Goal: Information Seeking & Learning: Learn about a topic

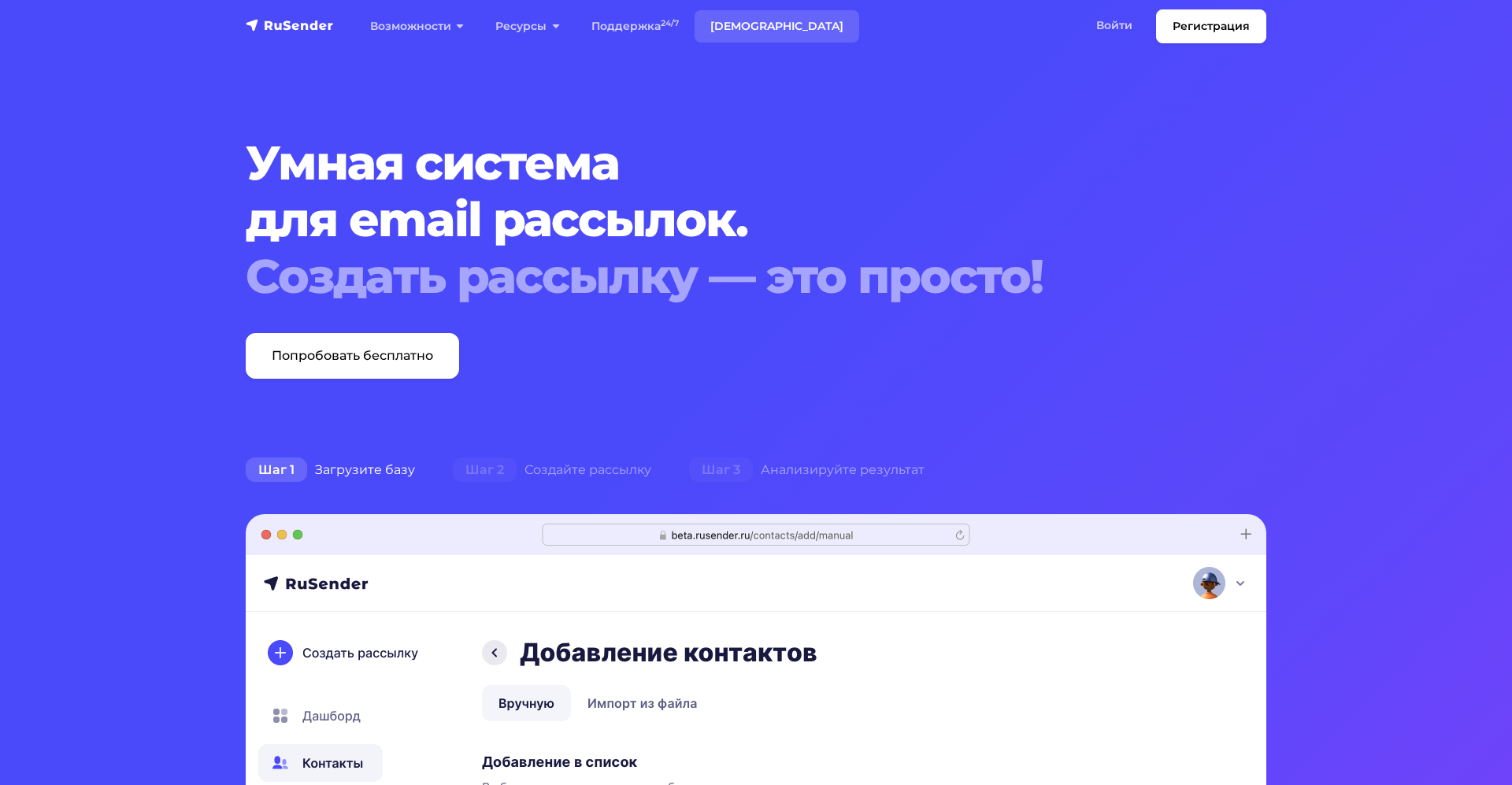
click at [748, 24] on link "[DEMOGRAPHIC_DATA]" at bounding box center [776, 26] width 164 height 32
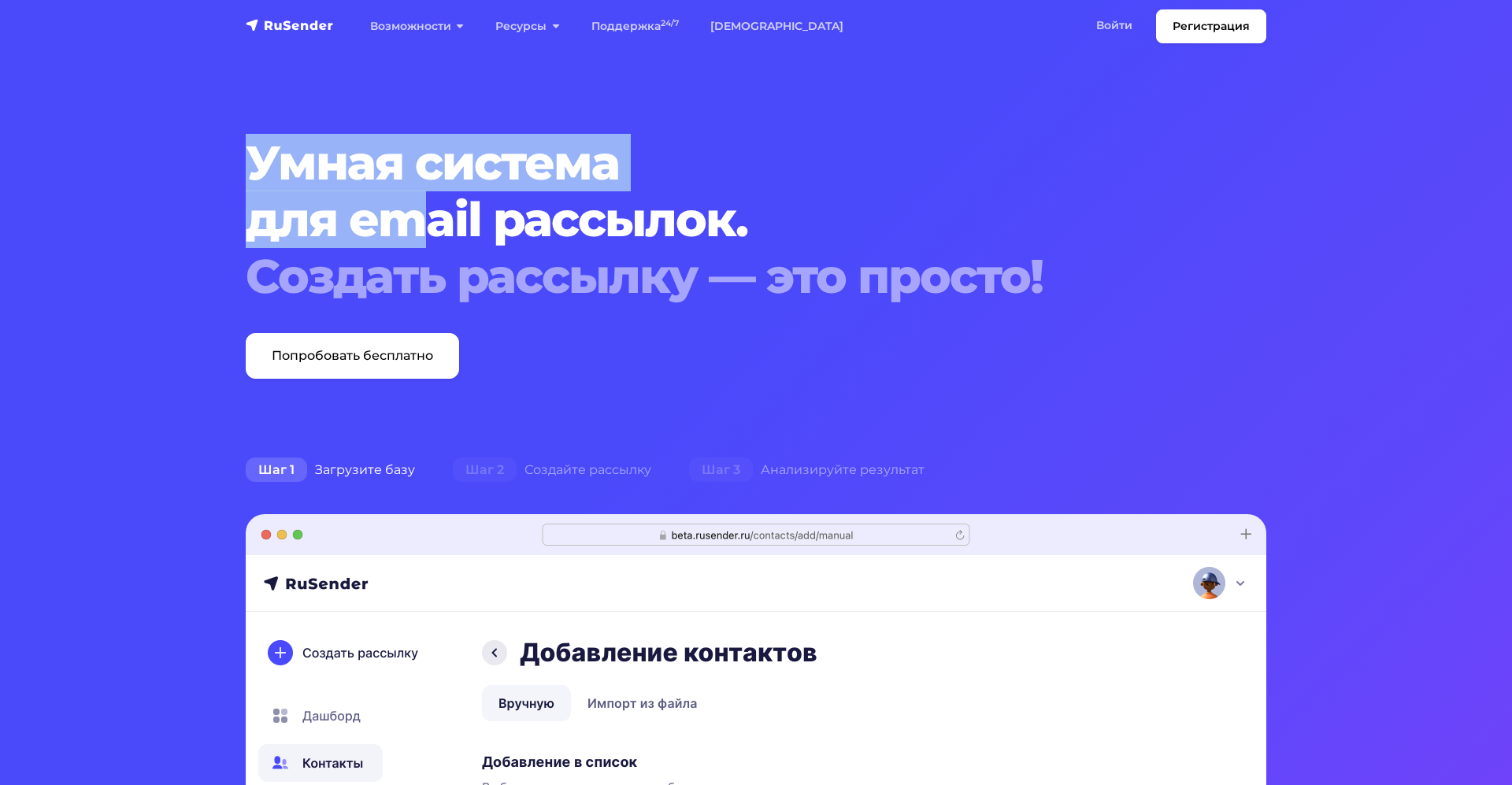
drag, startPoint x: 211, startPoint y: 145, endPoint x: 410, endPoint y: 225, distance: 214.5
click at [410, 225] on section "Умная система для email рассылок. Создать рассылку — это просто! Попробовать бе…" at bounding box center [756, 747] width 1512 height 1495
click at [410, 225] on h1 "Умная система для email рассылок. Создать рассылку — это просто!" at bounding box center [712, 220] width 934 height 170
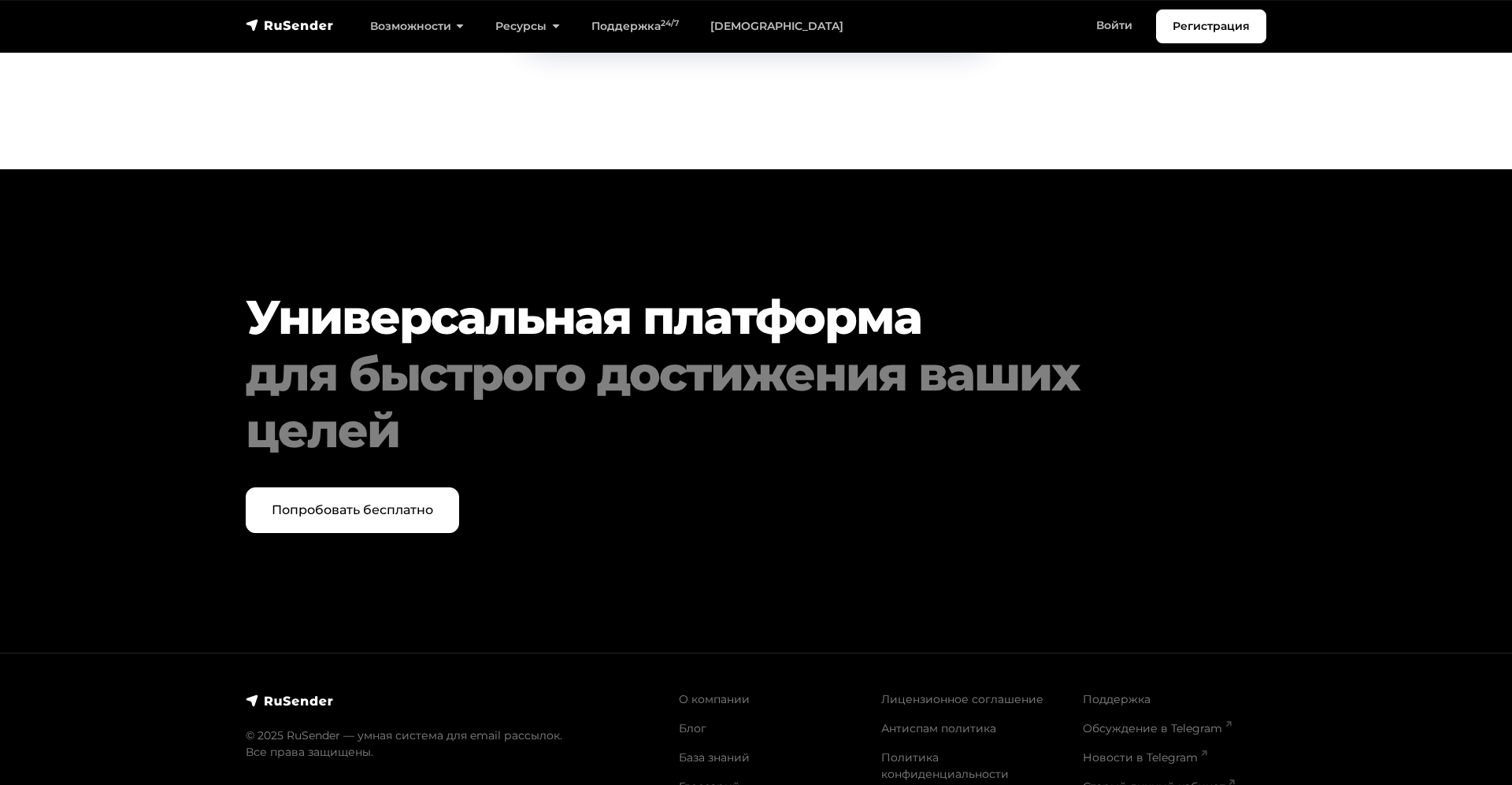
scroll to position [8014, 0]
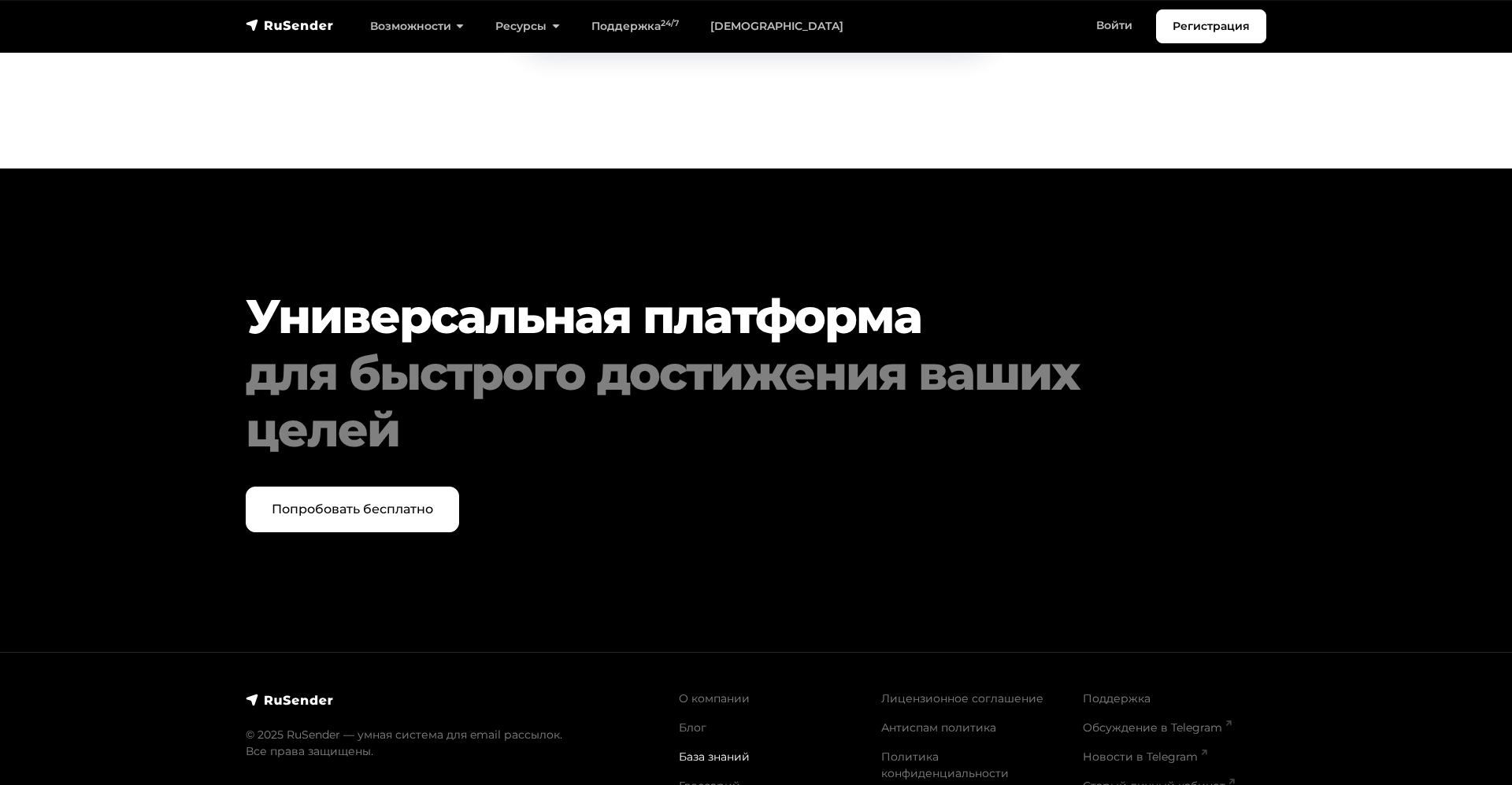
click at [720, 750] on link "База знаний" at bounding box center [714, 757] width 71 height 14
click at [319, 45] on nav "Регистрация Возможности Конструктор писем [PERSON_NAME] подписки A/B–тестирован…" at bounding box center [756, 26] width 1512 height 53
click at [314, 33] on div "navbar" at bounding box center [289, 26] width 88 height 19
click at [310, 26] on img "navbar" at bounding box center [289, 25] width 88 height 16
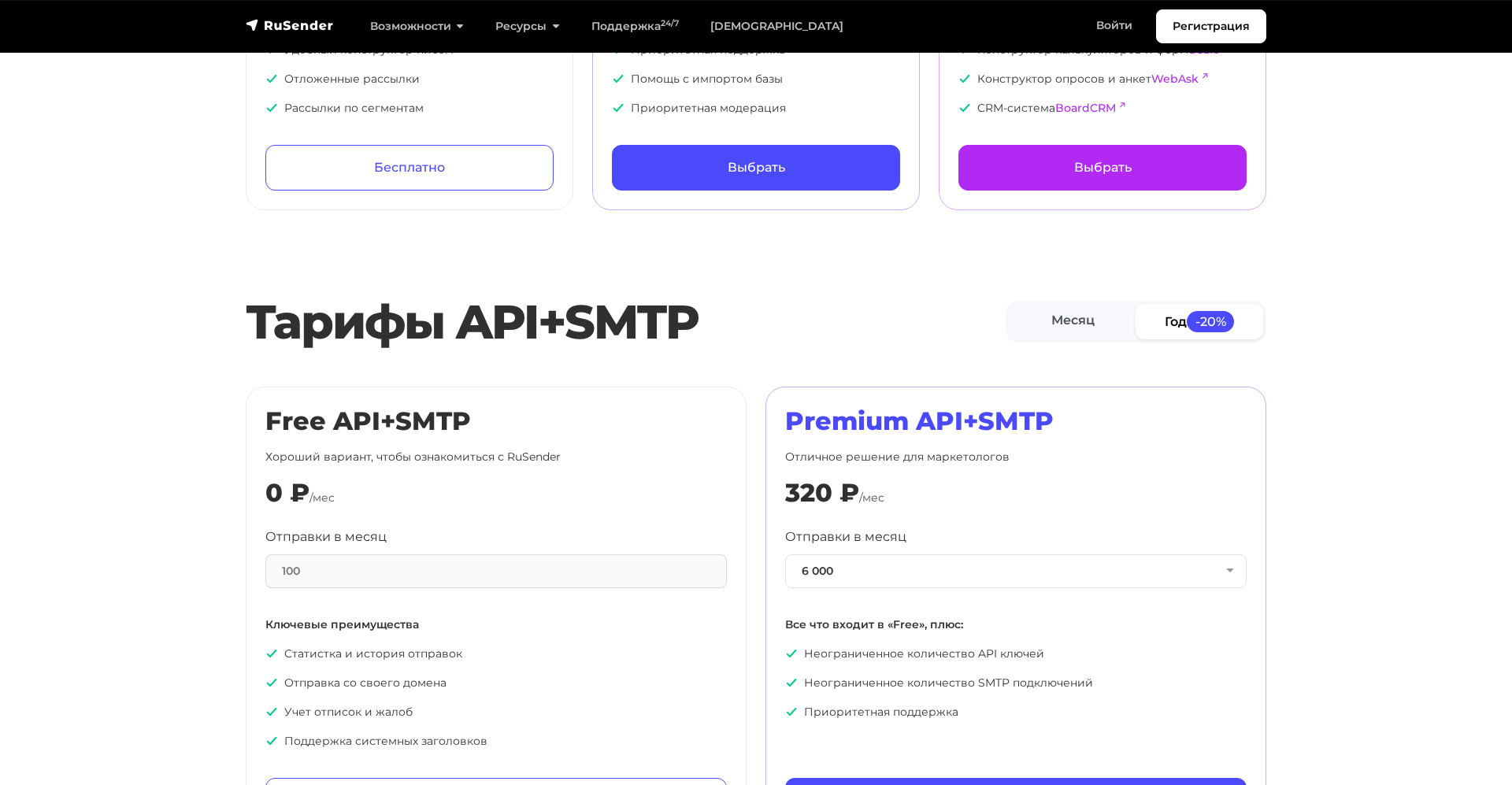
scroll to position [660, 0]
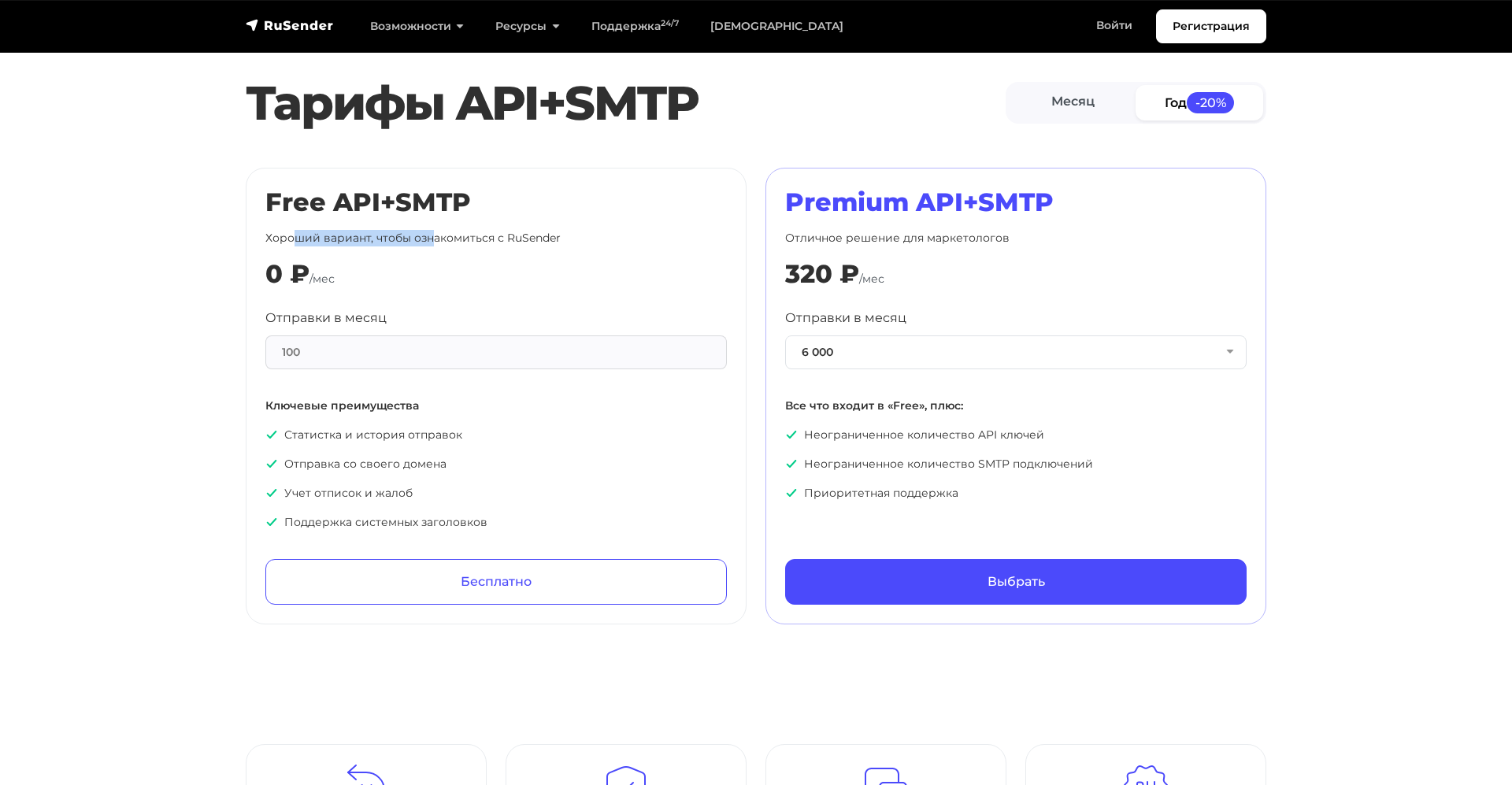
drag, startPoint x: 294, startPoint y: 235, endPoint x: 438, endPoint y: 235, distance: 144.0
click at [435, 235] on p "Хороший вариант, чтобы ознакомиться с RuSender" at bounding box center [496, 238] width 462 height 17
click at [438, 235] on p "Хороший вариант, чтобы ознакомиться с RuSender" at bounding box center [496, 238] width 462 height 17
click at [451, 340] on div "100" at bounding box center [496, 352] width 462 height 34
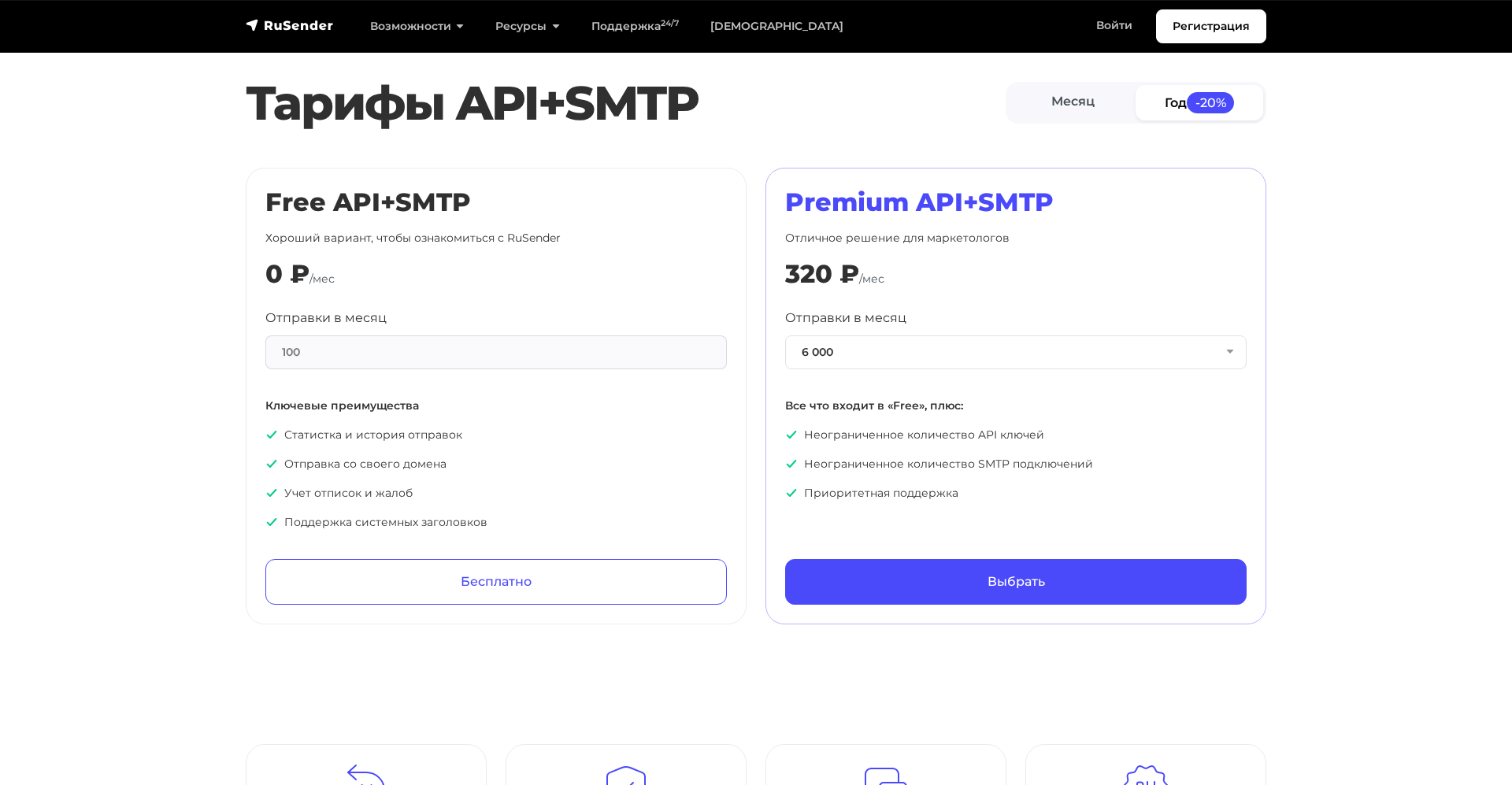
click at [457, 348] on div "100" at bounding box center [496, 352] width 462 height 34
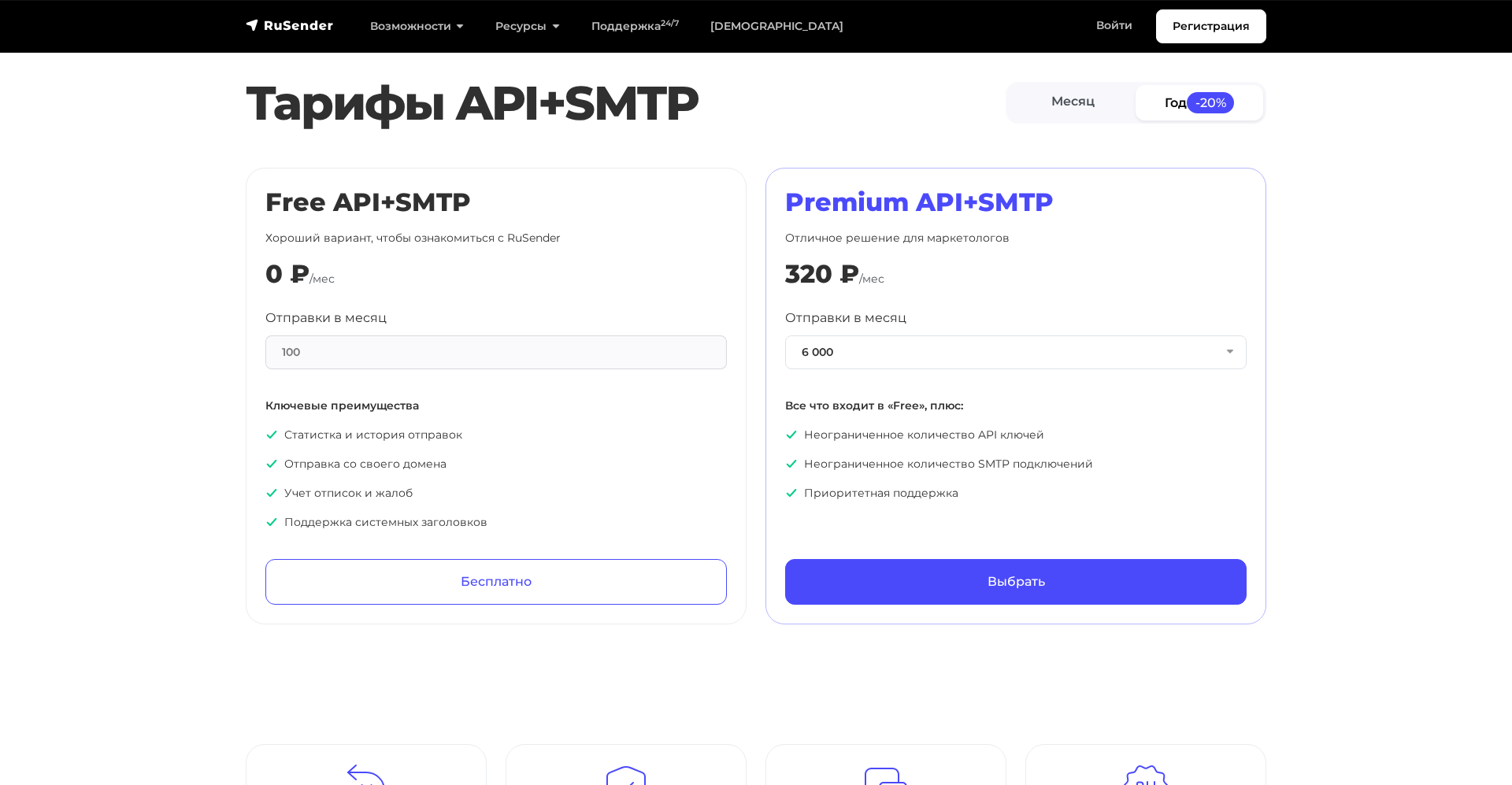
click at [433, 418] on div "Отправки в месяц 100 Ключевые преимущества Статистка и история отправок Отправк…" at bounding box center [496, 419] width 462 height 222
click at [422, 432] on p "Статистка и история отправок" at bounding box center [496, 435] width 462 height 17
click at [405, 467] on p "Отправка со своего домена" at bounding box center [496, 465] width 462 height 17
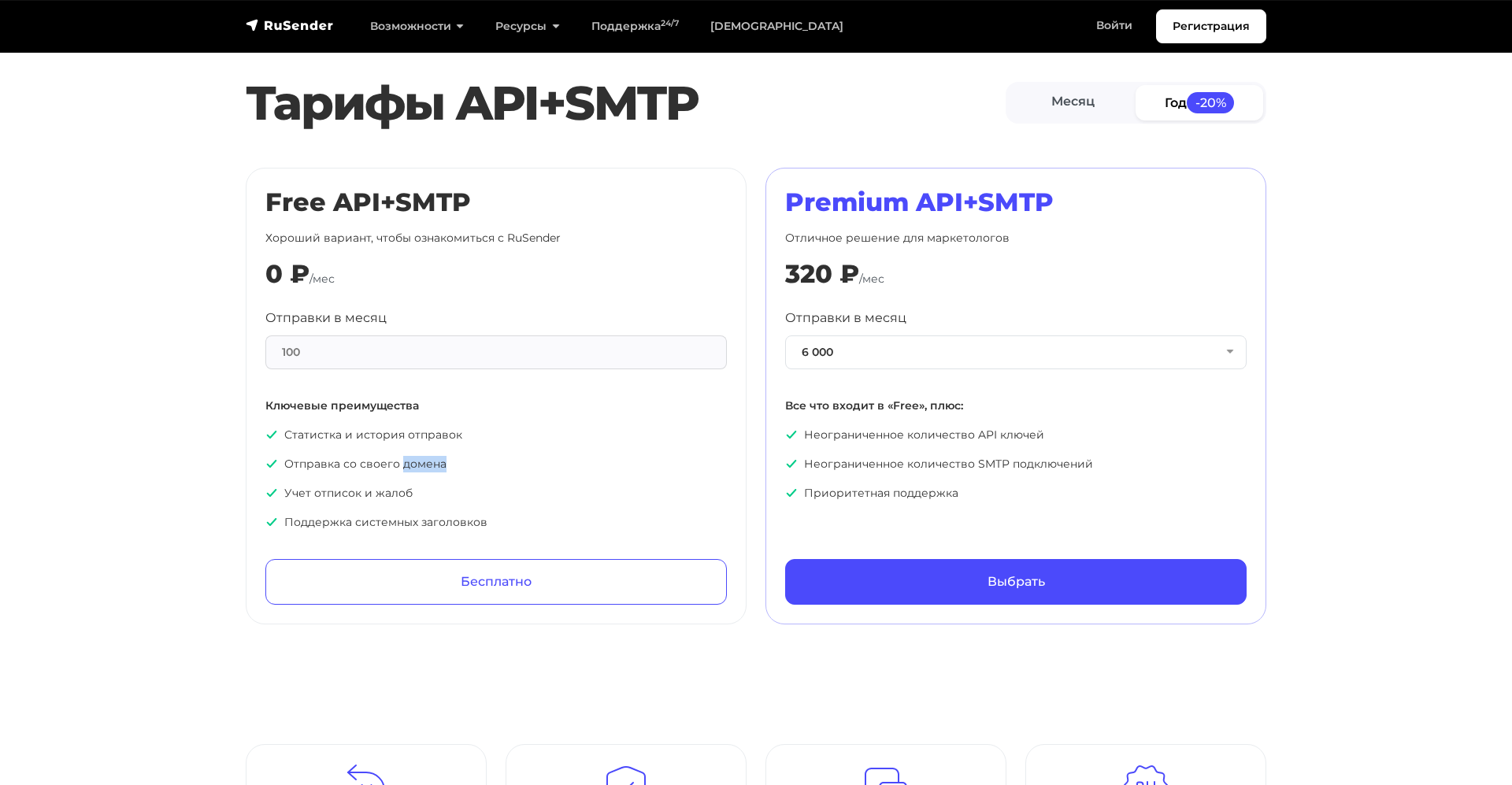
click at [405, 467] on p "Отправка со своего домена" at bounding box center [496, 465] width 462 height 17
click at [391, 496] on p "Учет отписок и жалоб" at bounding box center [496, 494] width 462 height 17
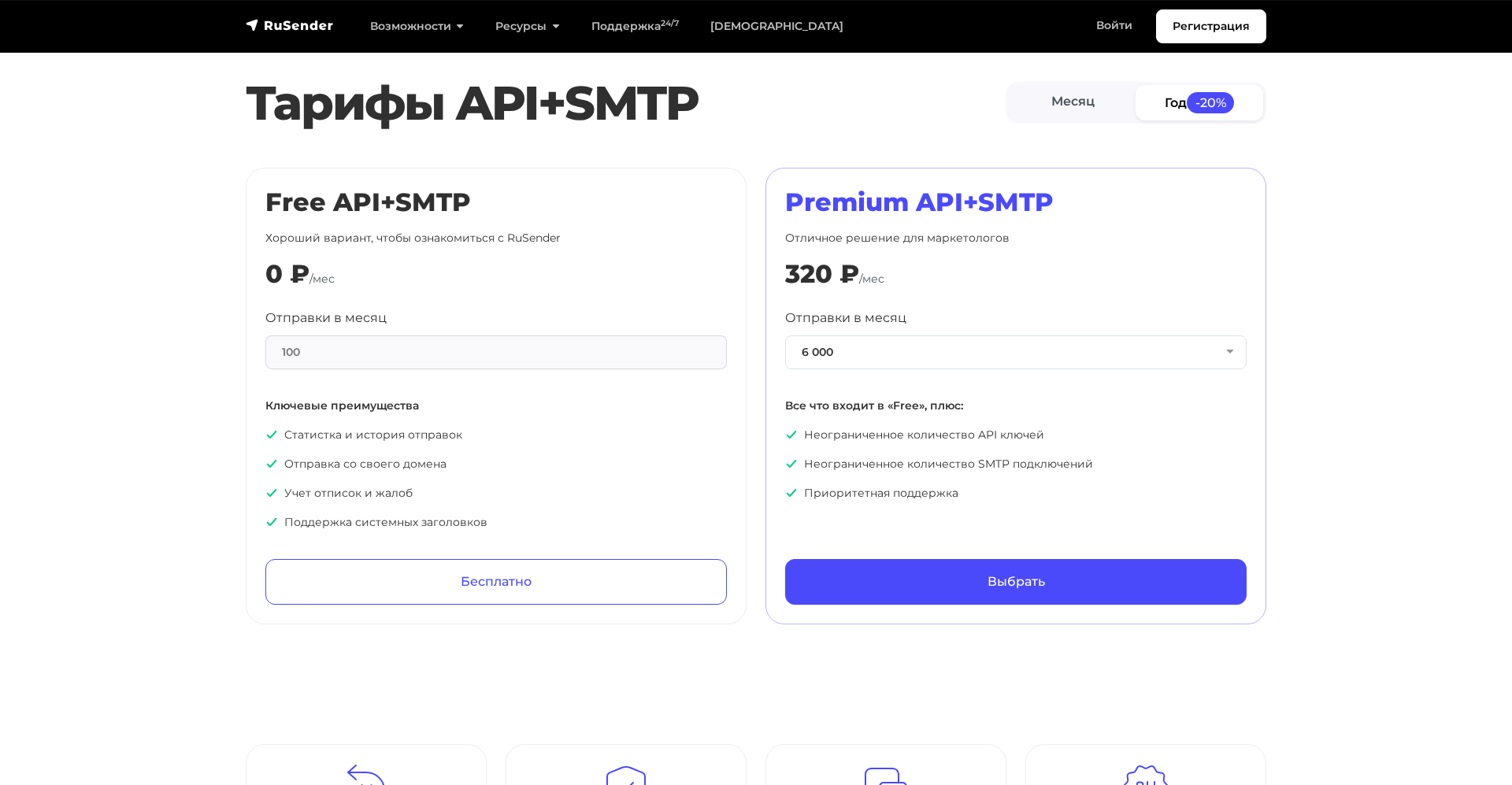
click at [391, 518] on p "Поддержка системных заголовков" at bounding box center [496, 522] width 462 height 17
click at [532, 504] on ul "Статистка и история отправок Отправка со своего домена Учет отписок и жалоб Под…" at bounding box center [496, 479] width 462 height 104
click at [874, 362] on button "6 000" at bounding box center [1015, 352] width 462 height 34
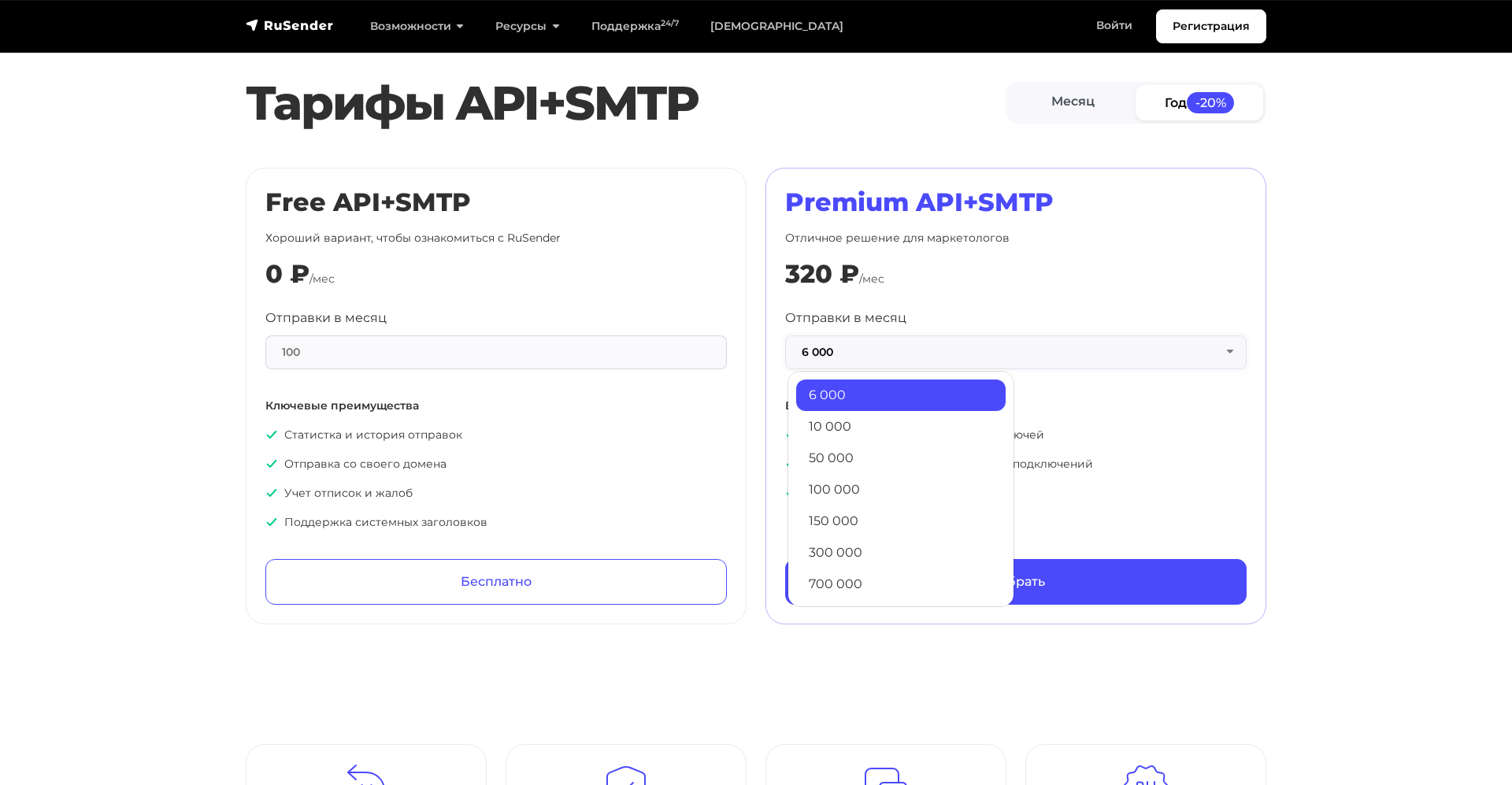
click at [865, 357] on button "6 000" at bounding box center [1015, 352] width 462 height 34
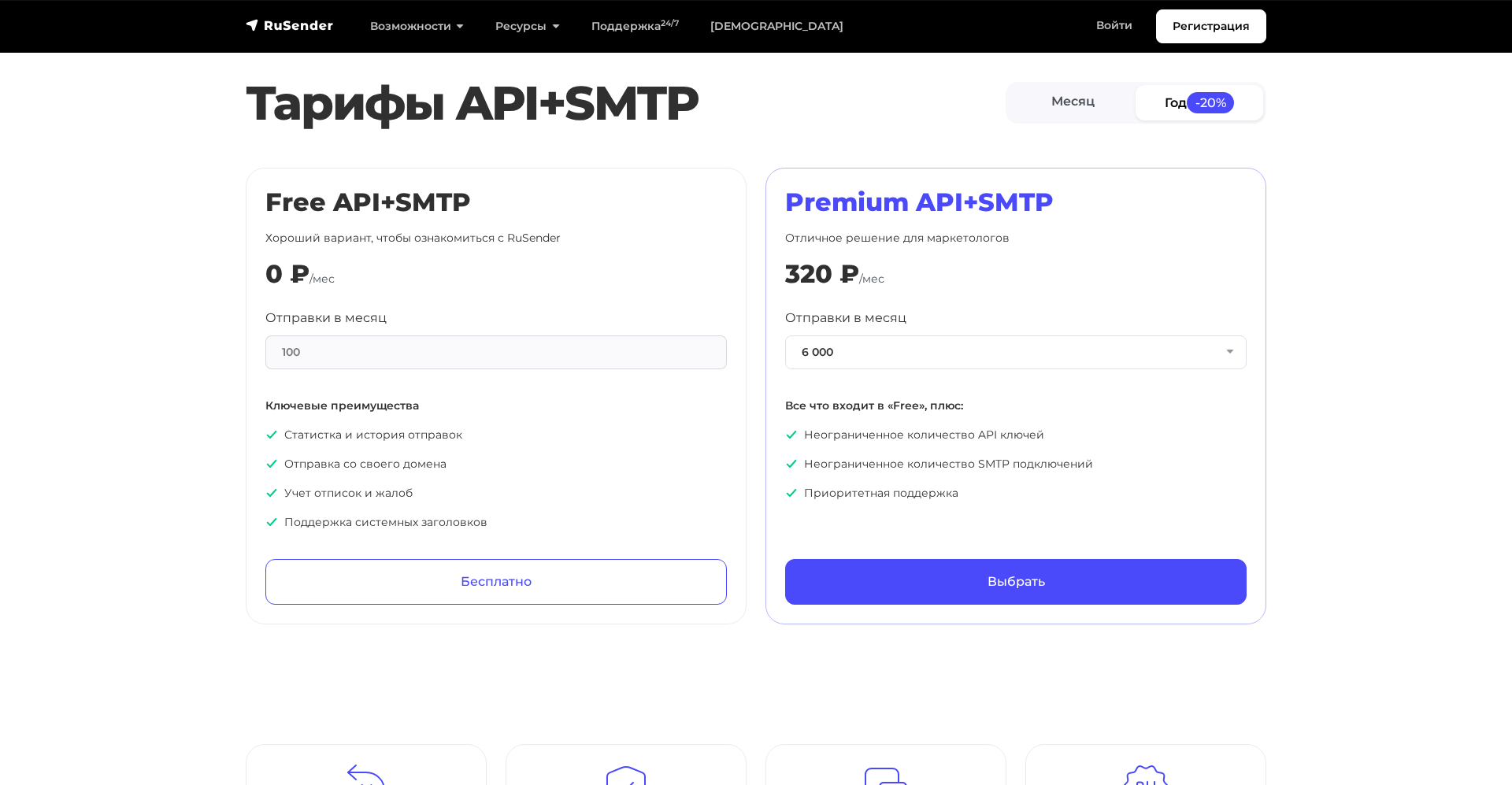
click at [732, 301] on div "Free API+SMTP Хороший вариант, чтобы ознакомиться с RuSender 0 ₽ /мес Отправки …" at bounding box center [496, 397] width 501 height 457
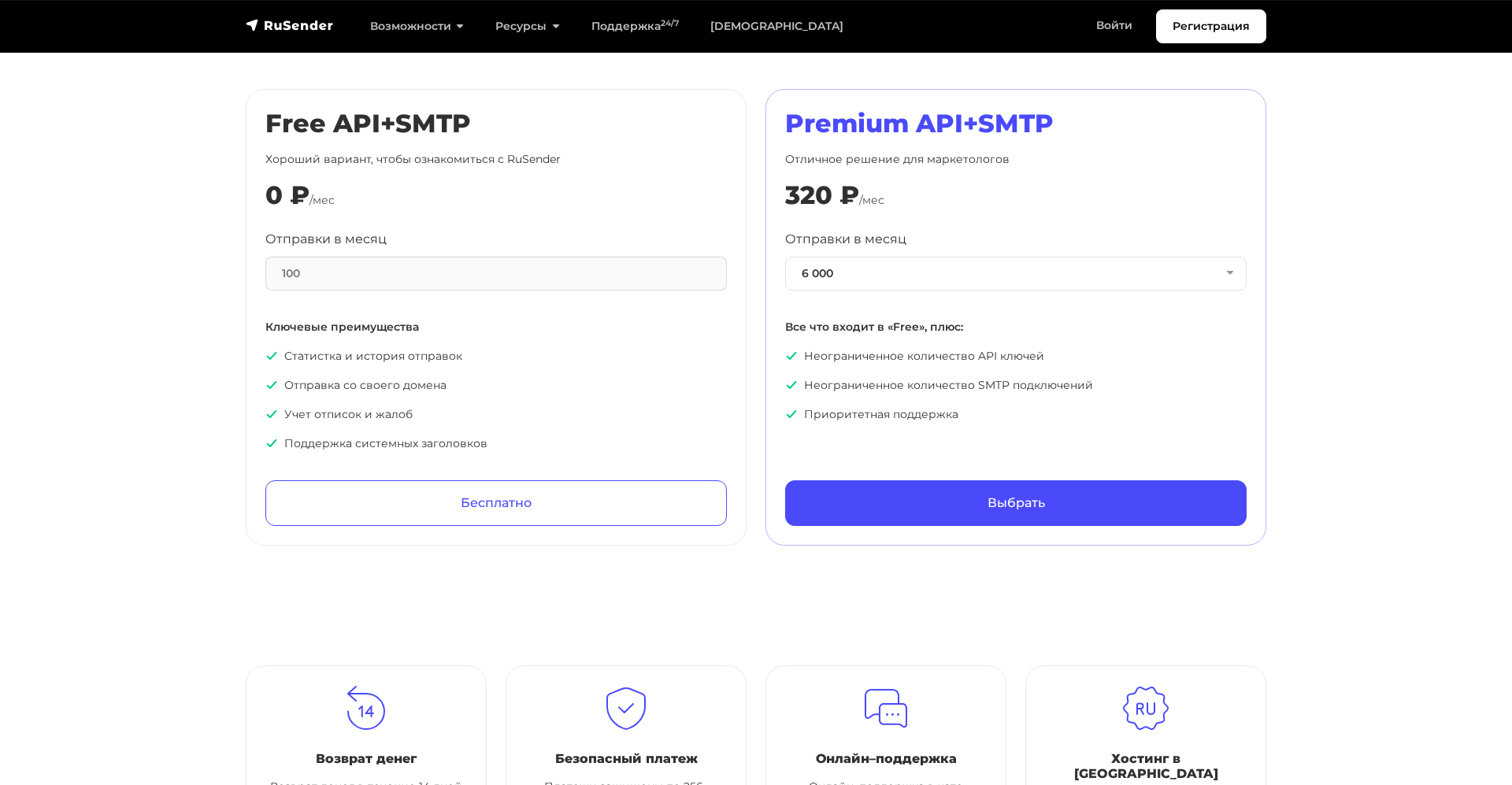
scroll to position [0, 0]
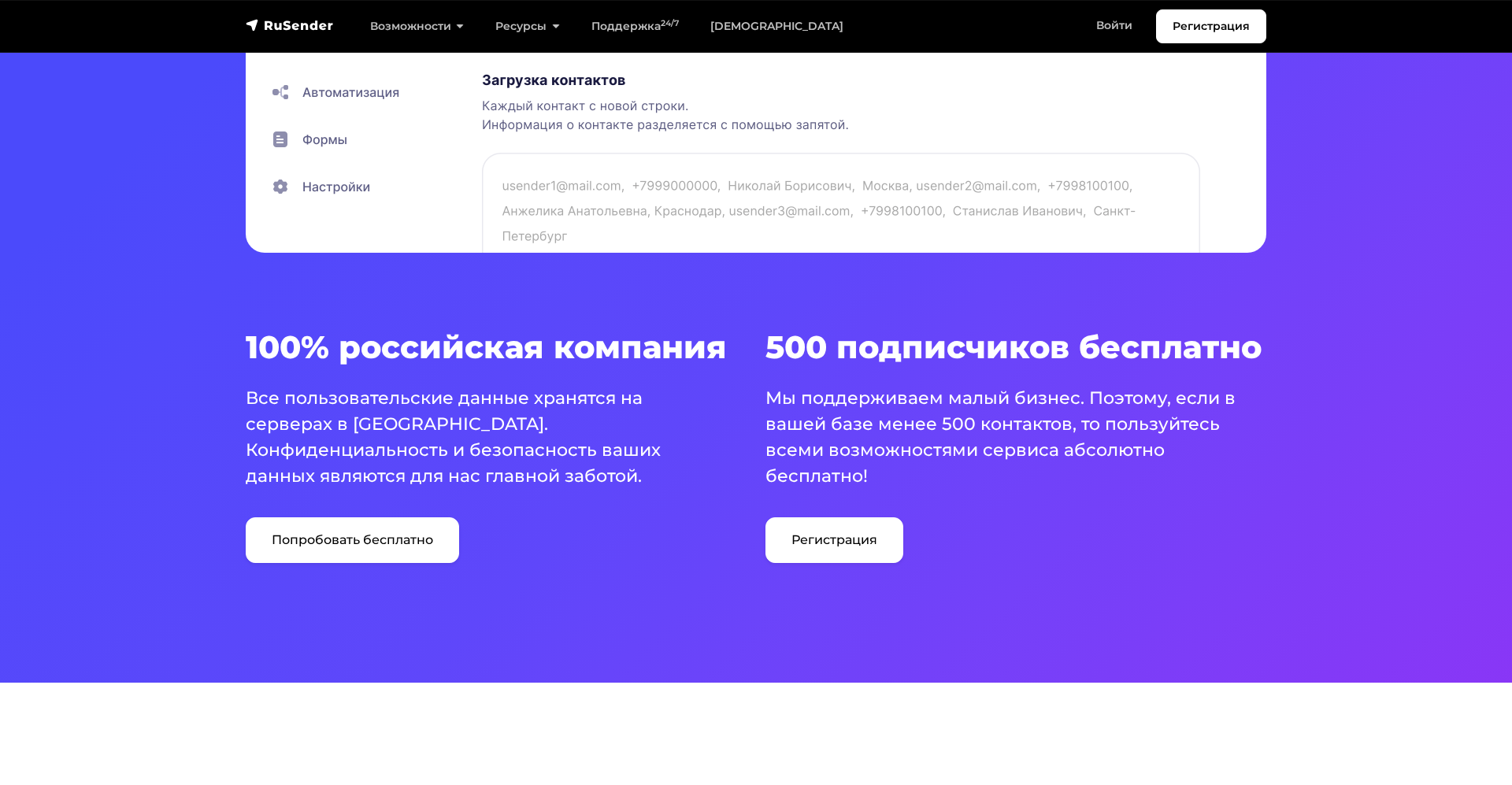
scroll to position [847, 0]
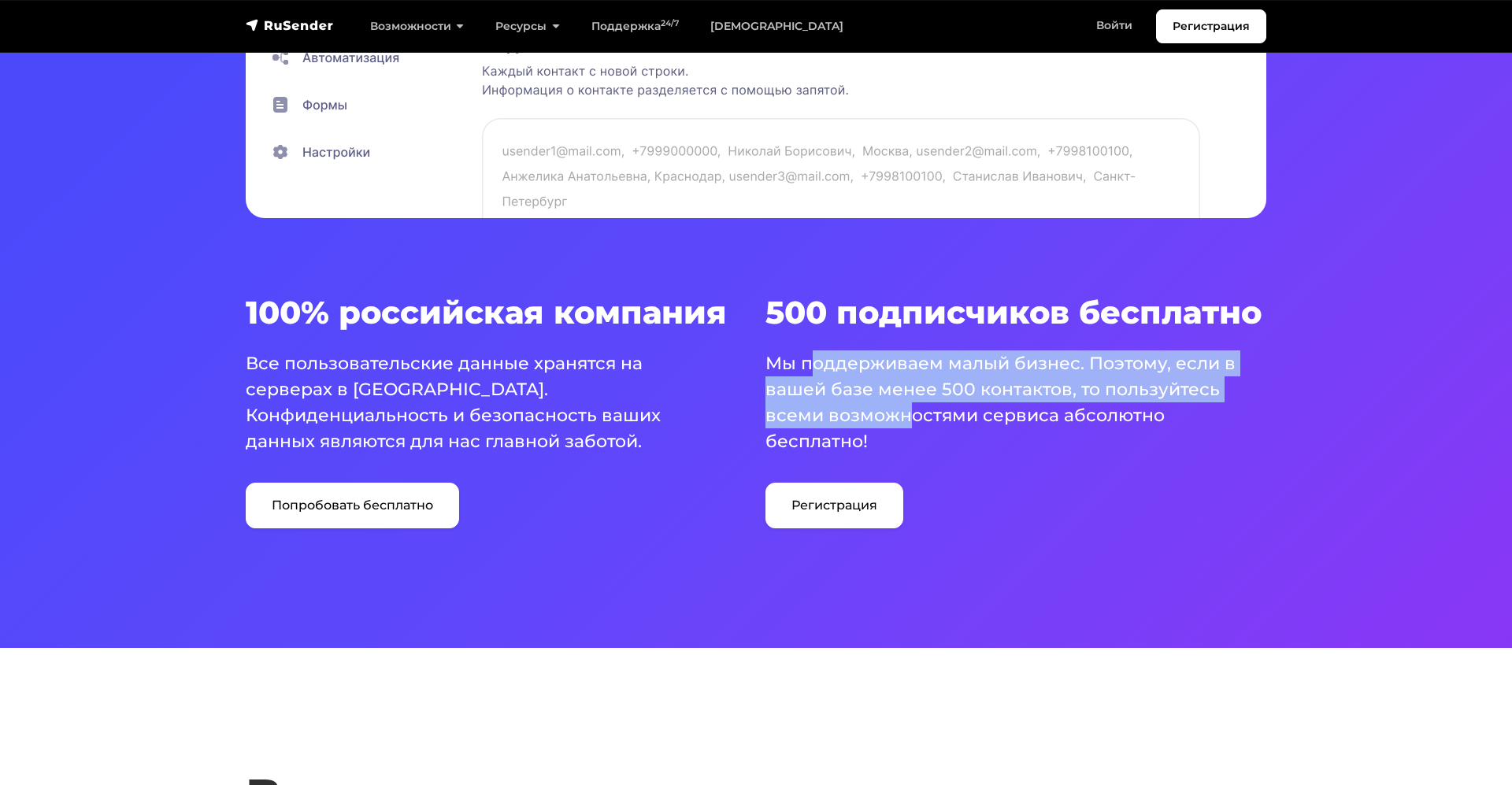
drag, startPoint x: 812, startPoint y: 366, endPoint x: 909, endPoint y: 426, distance: 114.1
click at [910, 425] on p "Мы поддерживаем малый бизнес. Поэтому, если в вашей базе менее 500 контактов, т…" at bounding box center [1006, 402] width 482 height 104
click at [909, 426] on p "Мы поддерживаем малый бизнес. Поэтому, если в вашей базе менее 500 контактов, т…" at bounding box center [1006, 402] width 482 height 104
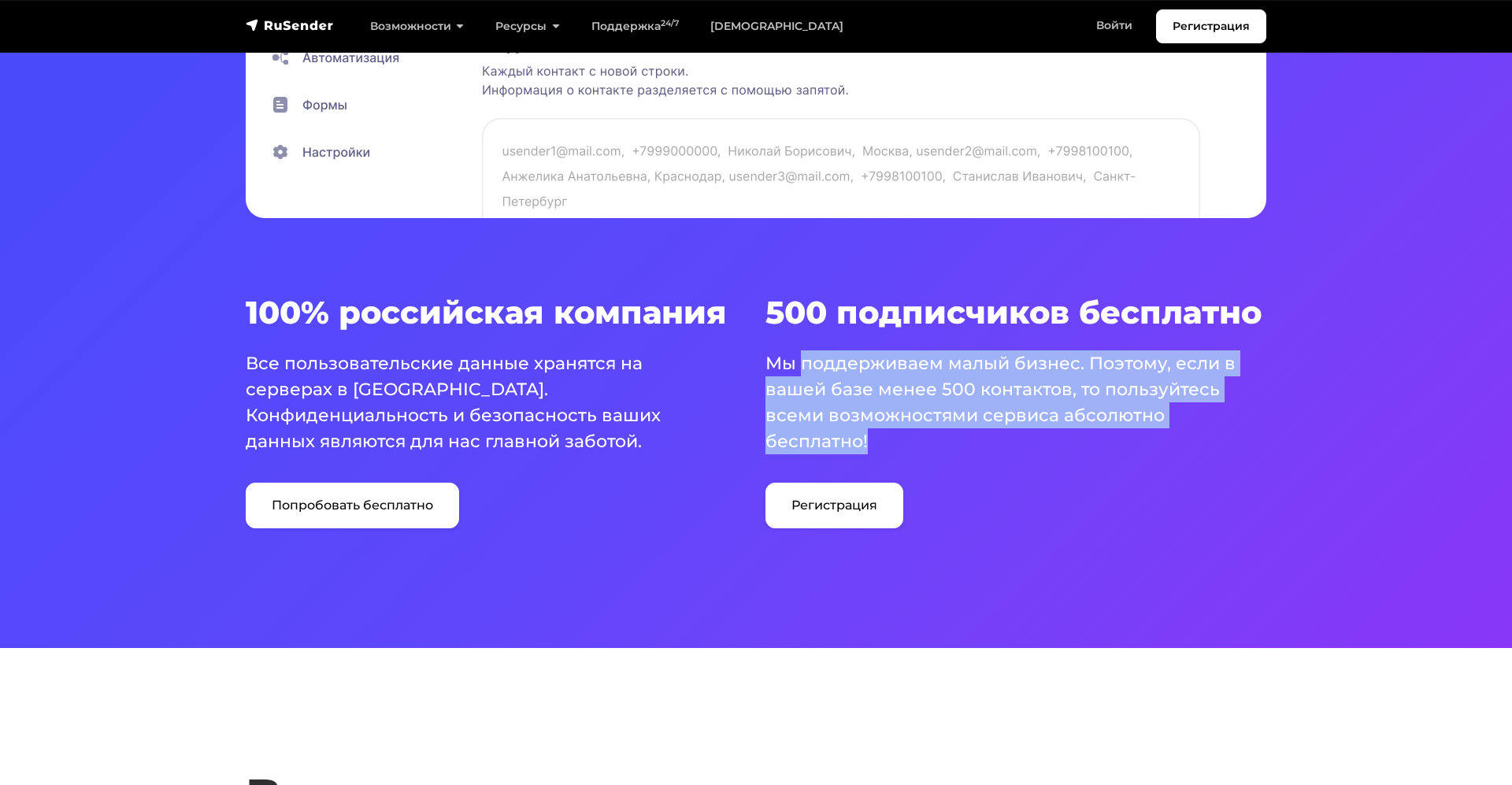
drag, startPoint x: 801, startPoint y: 355, endPoint x: 916, endPoint y: 431, distance: 137.8
click at [916, 431] on p "Мы поддерживаем малый бизнес. Поэтому, если в вашей базе менее 500 контактов, т…" at bounding box center [1006, 402] width 482 height 104
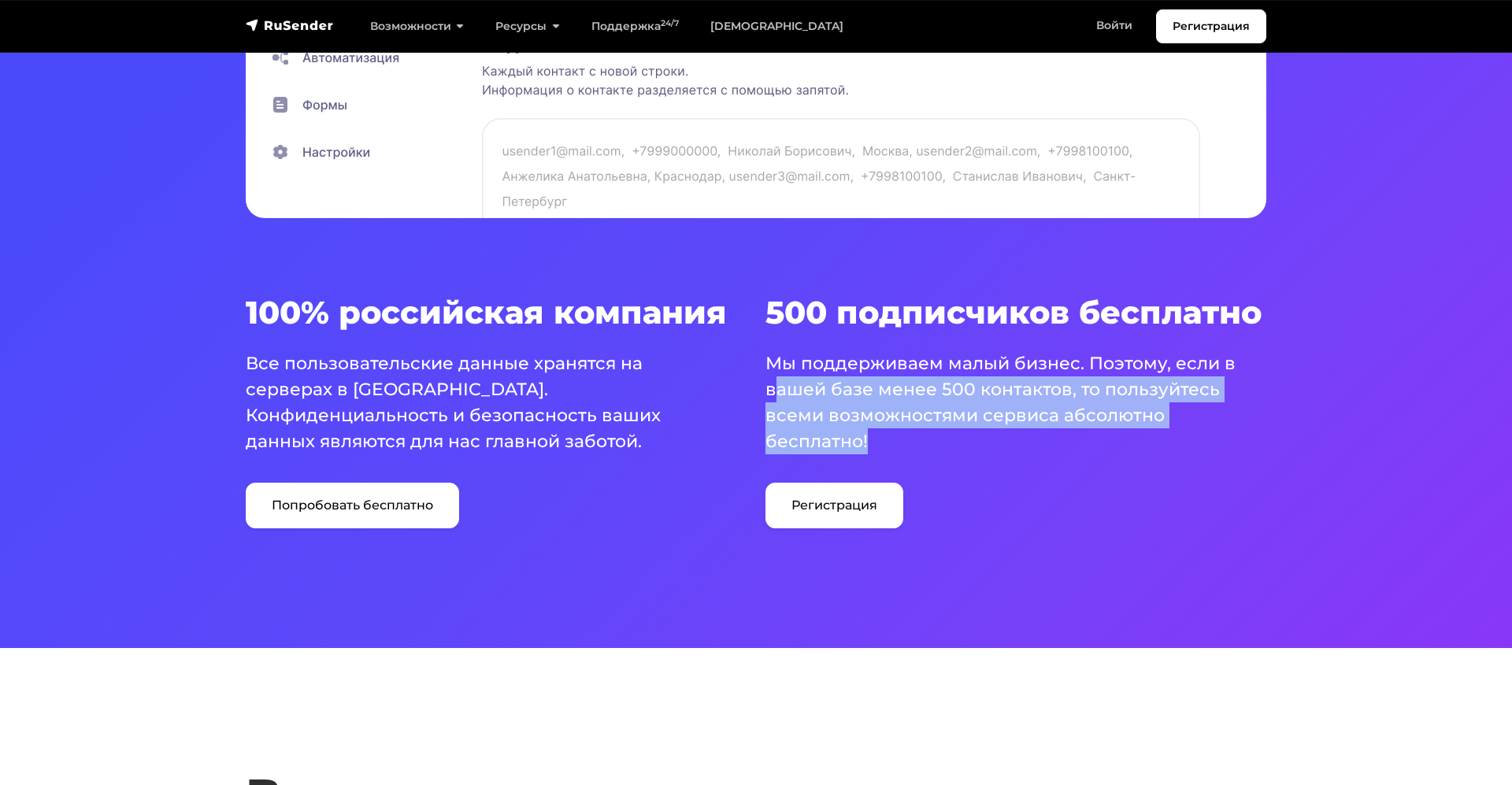
drag, startPoint x: 919, startPoint y: 438, endPoint x: 773, endPoint y: 387, distance: 154.7
click at [773, 387] on p "Мы поддерживаем малый бизнес. Поэтому, если в вашей базе менее 500 контактов, т…" at bounding box center [1006, 402] width 482 height 104
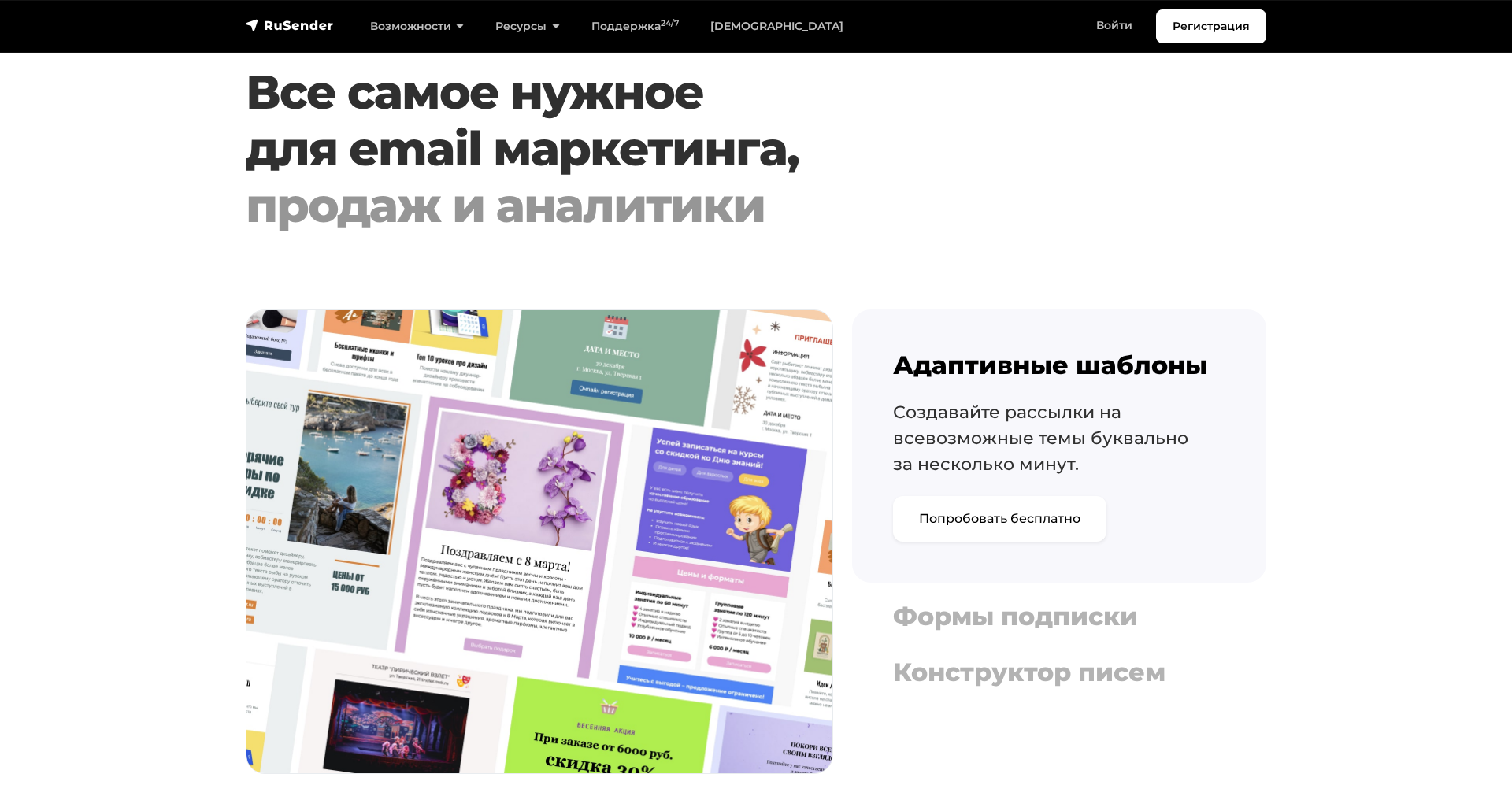
scroll to position [1553, 0]
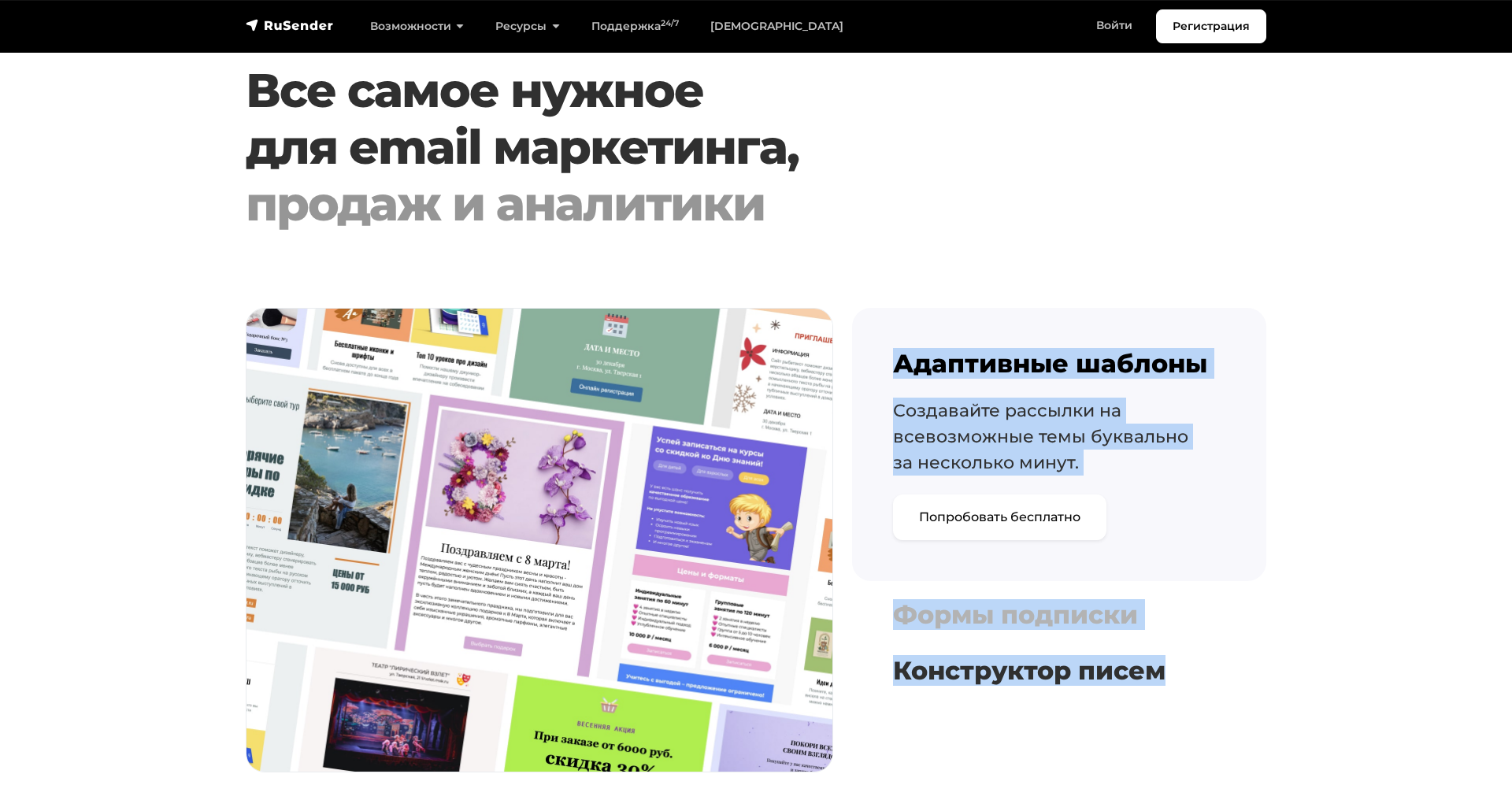
drag, startPoint x: 880, startPoint y: 341, endPoint x: 1222, endPoint y: 686, distance: 485.8
click at [1222, 686] on div "Адаптивные шаблоны Создавайте рассылки на всевозможные темы буквально за нескол…" at bounding box center [1059, 500] width 415 height 384
click at [1222, 686] on button "Конструктор писем Используйте наш интуитивно понятный конструктор писем , чтобы…" at bounding box center [1059, 671] width 415 height 43
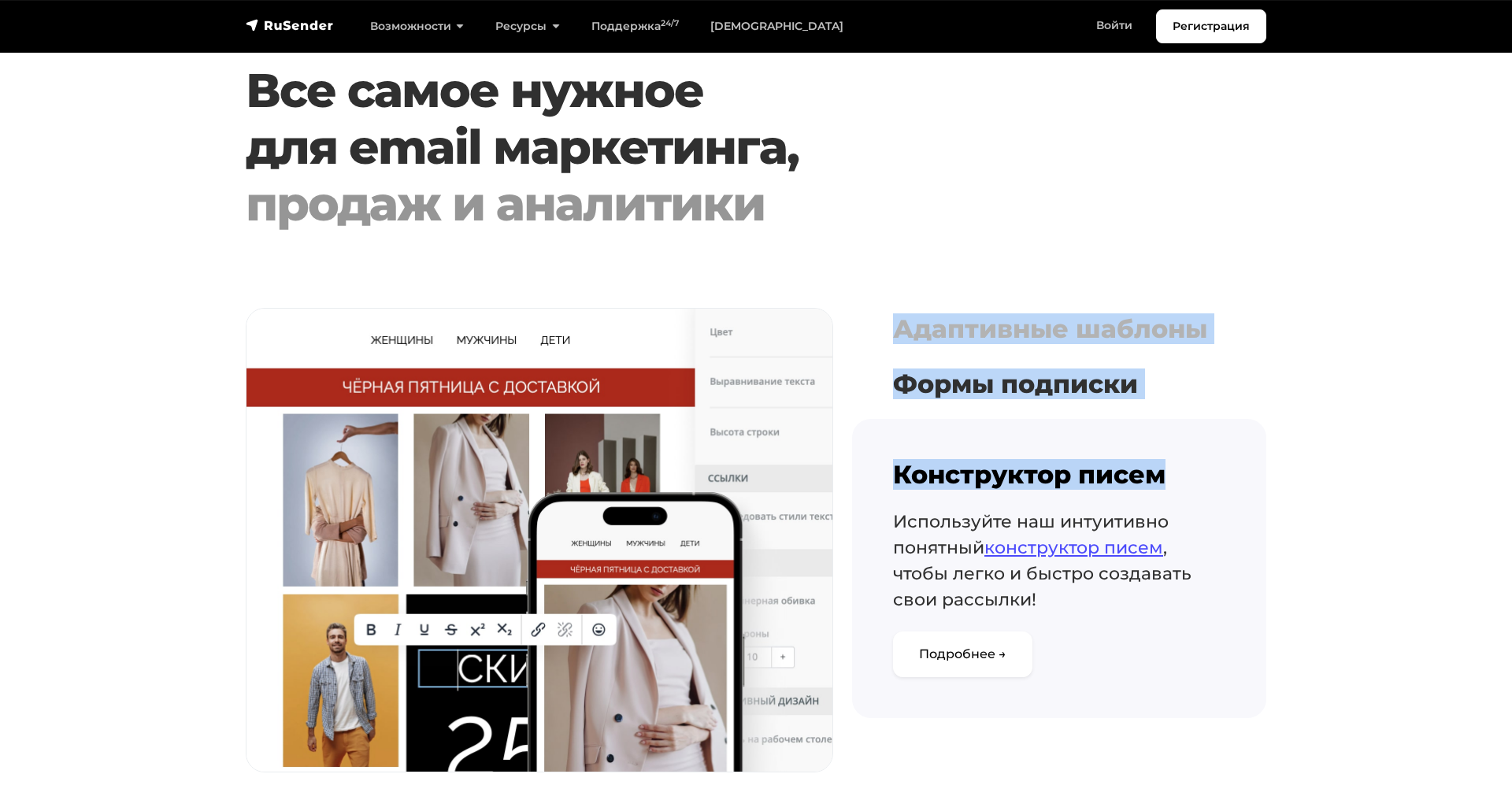
click at [1210, 404] on button "Формы подписки Выбирайте из набора готовых форм или создавайте собственную с по…" at bounding box center [1059, 384] width 415 height 43
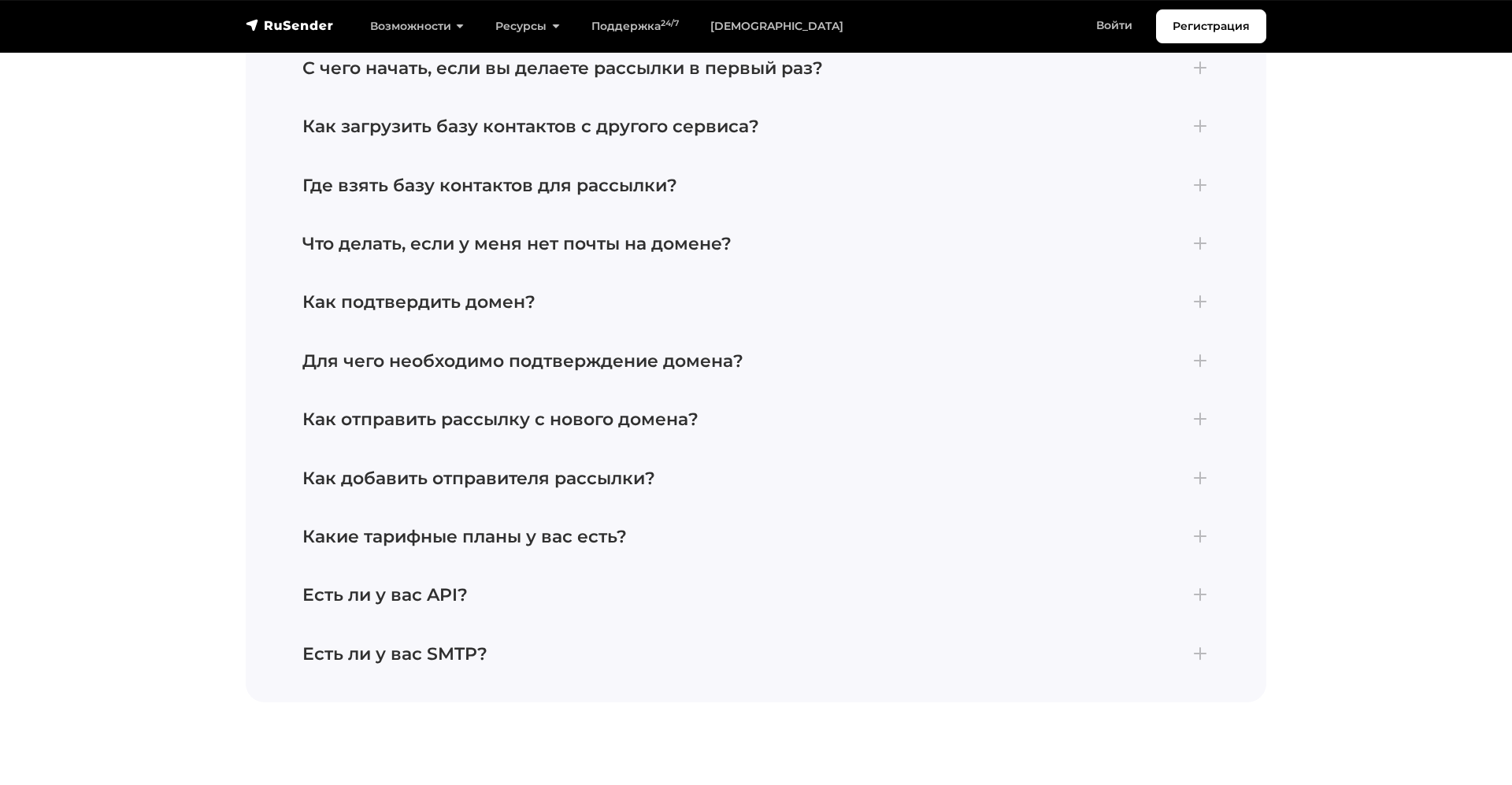
scroll to position [6979, 0]
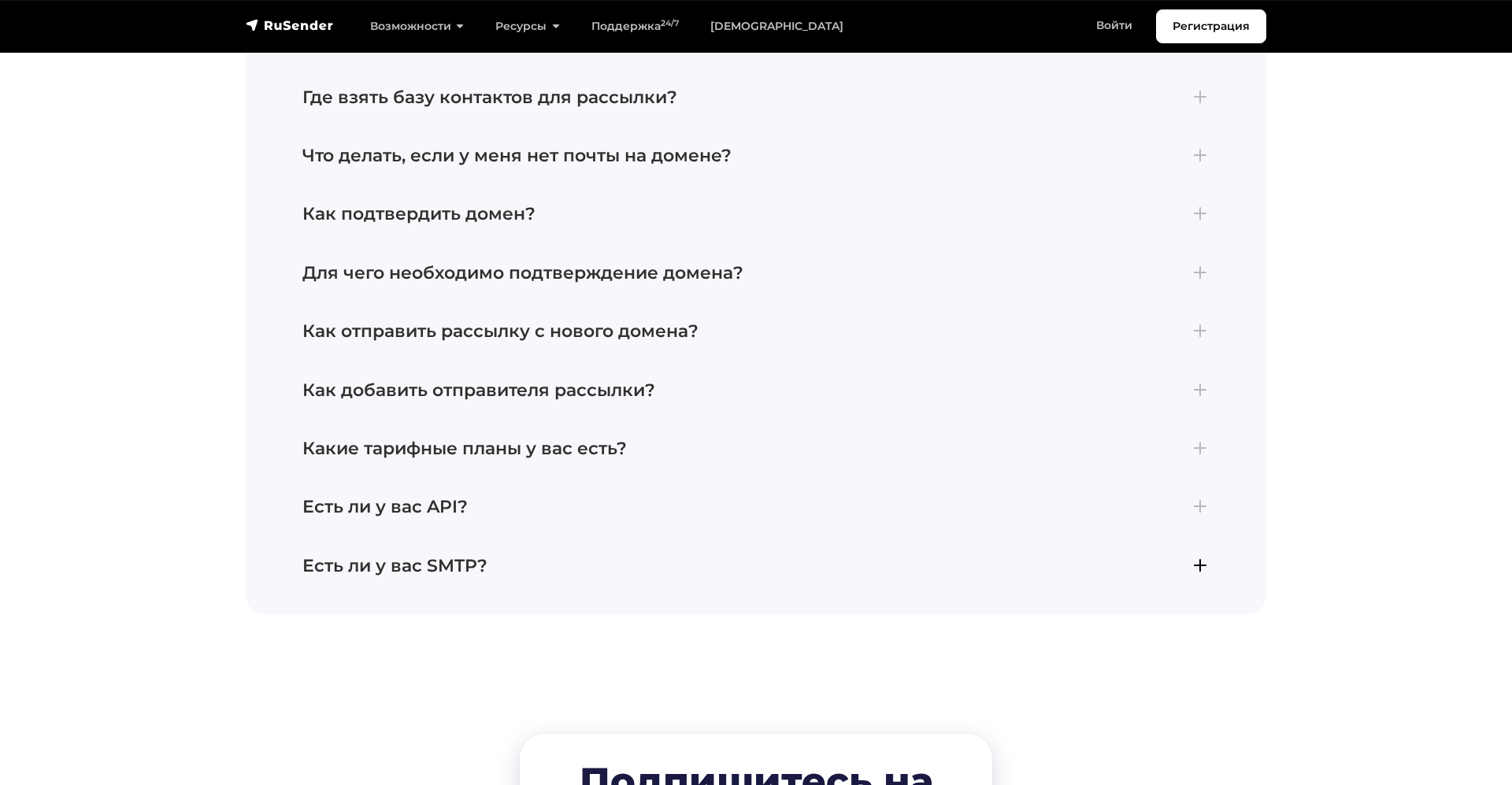
click at [513, 556] on h4 "Есть ли у вас SMTP?" at bounding box center [756, 567] width 907 height 21
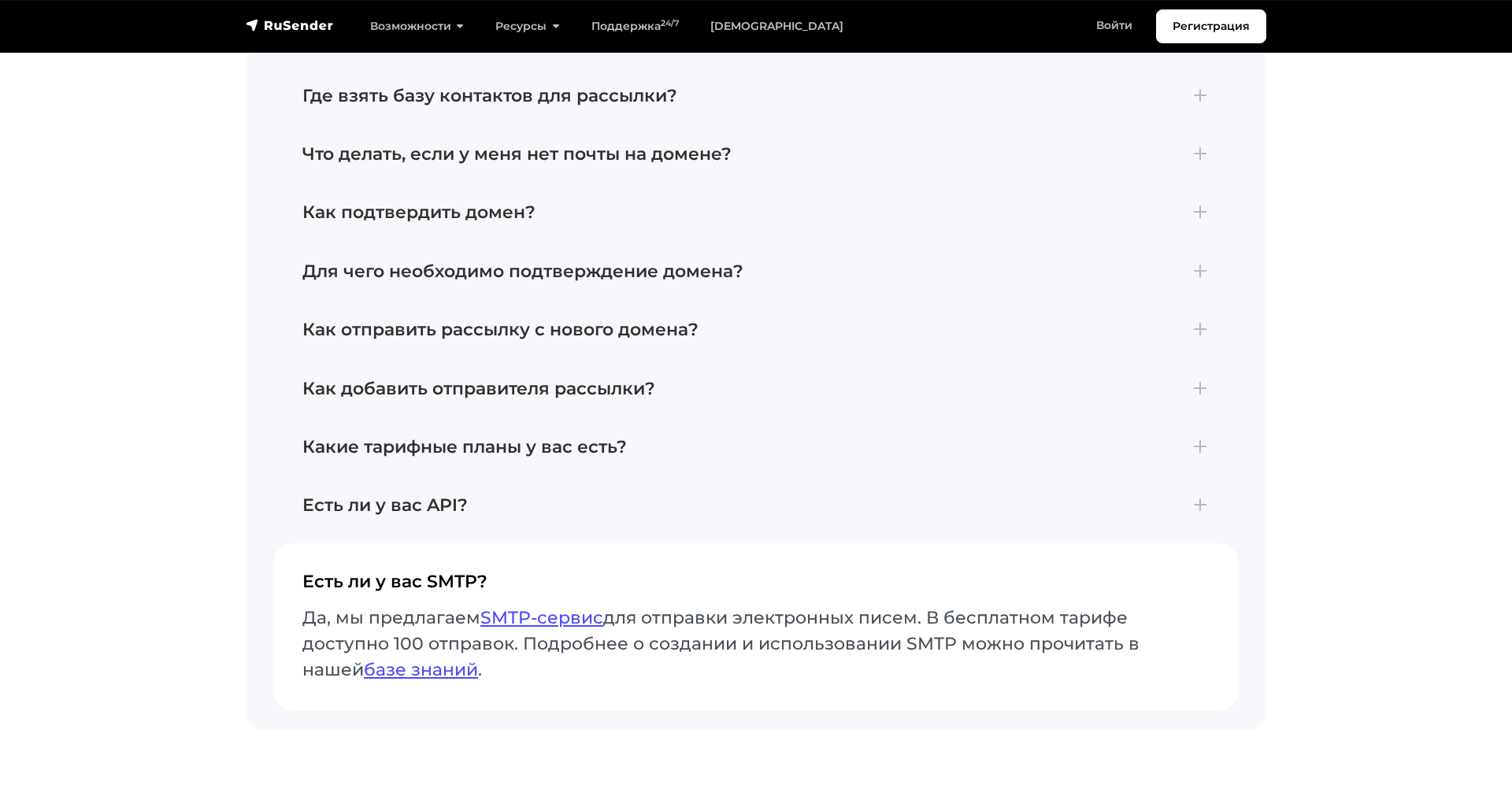
scroll to position [6862, 0]
click at [435, 638] on p "Да, мы предлагаем SMTP-сервис для отправки электронных писем. В бесплатном тари…" at bounding box center [756, 645] width 907 height 78
click at [414, 660] on link "базе знаний" at bounding box center [420, 671] width 114 height 22
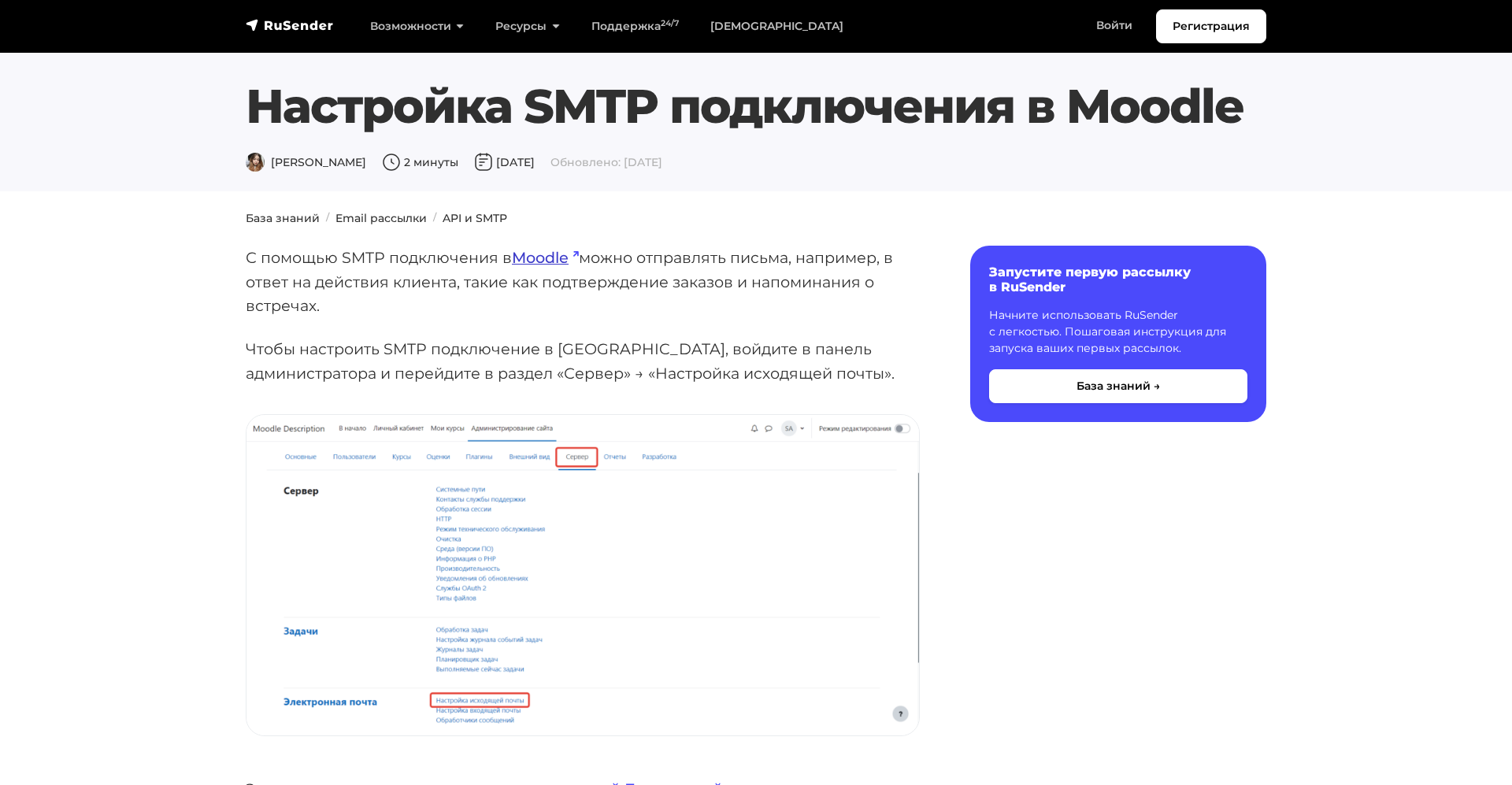
click at [537, 257] on link "Moodle" at bounding box center [545, 258] width 67 height 19
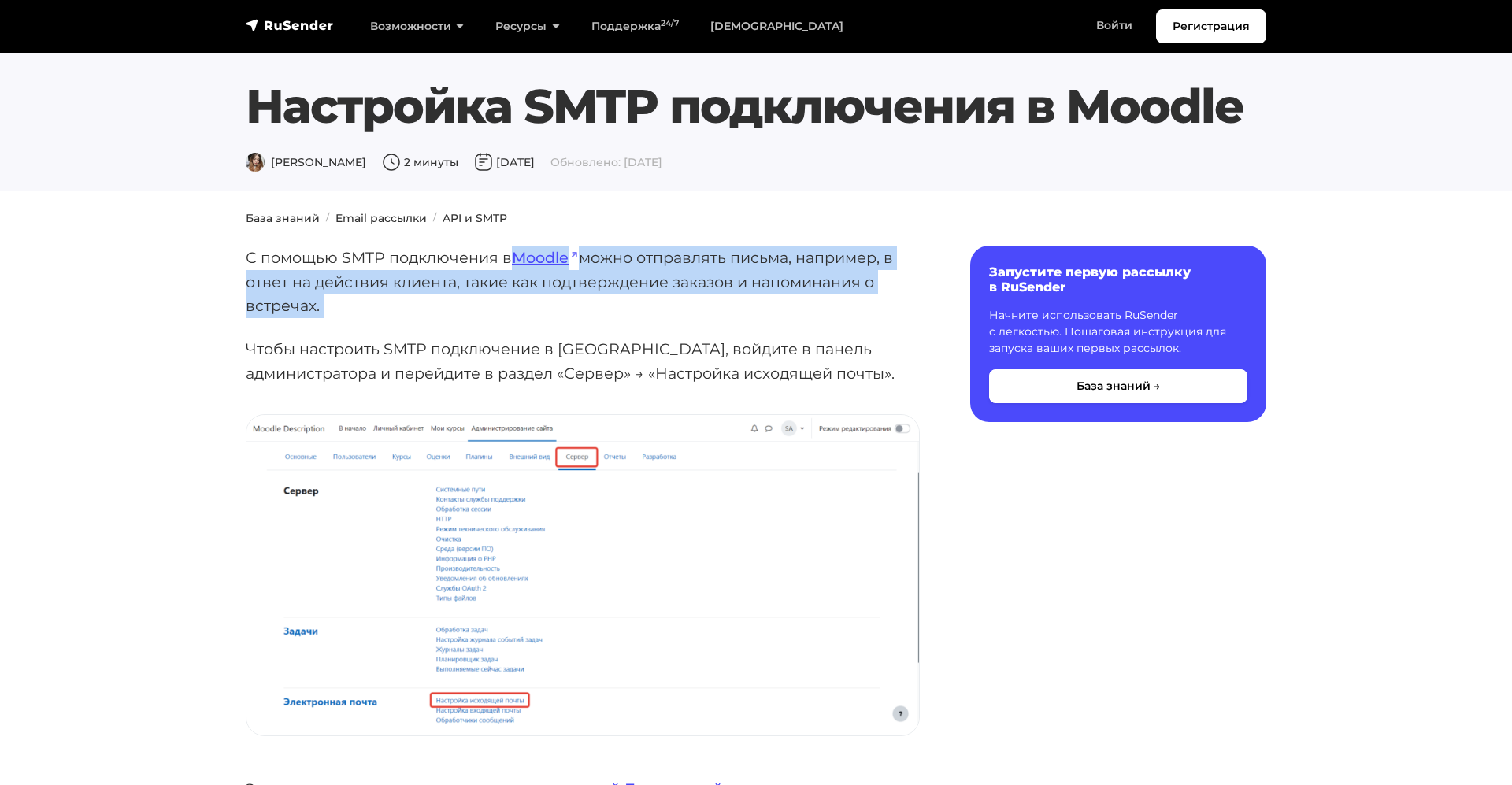
drag, startPoint x: 508, startPoint y: 258, endPoint x: 554, endPoint y: 332, distance: 87.1
